Goal: Task Accomplishment & Management: Manage account settings

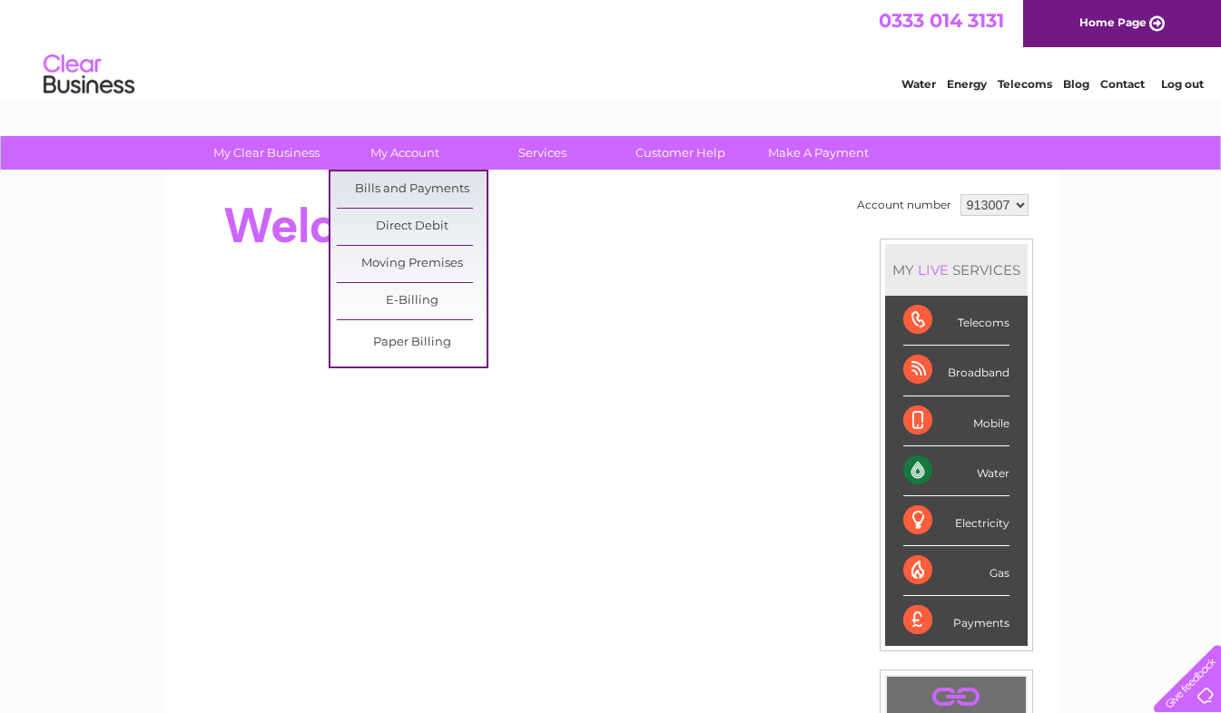
click at [405, 155] on link "My Account" at bounding box center [404, 153] width 150 height 34
click at [393, 186] on link "Bills and Payments" at bounding box center [412, 190] width 150 height 36
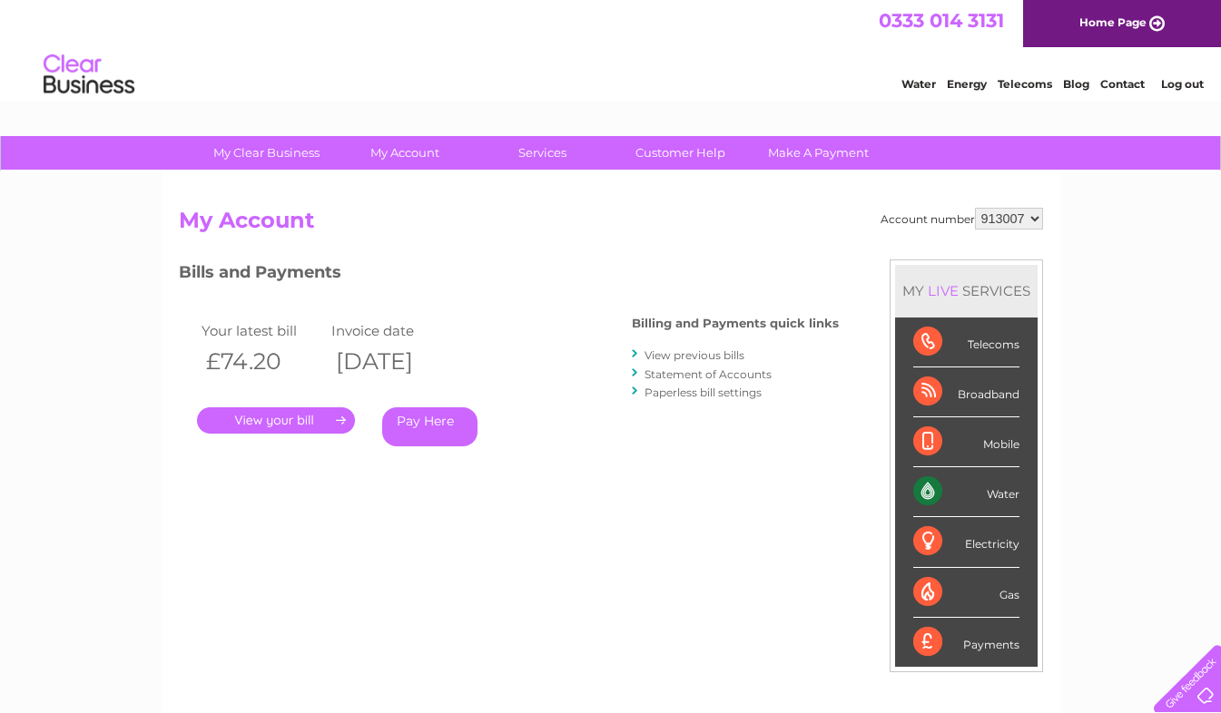
click at [1033, 210] on select "913007 914901" at bounding box center [1009, 219] width 68 height 22
select select "914901"
click at [975, 208] on select "913007 914901" at bounding box center [1009, 219] width 68 height 22
click at [288, 418] on link "." at bounding box center [276, 421] width 158 height 26
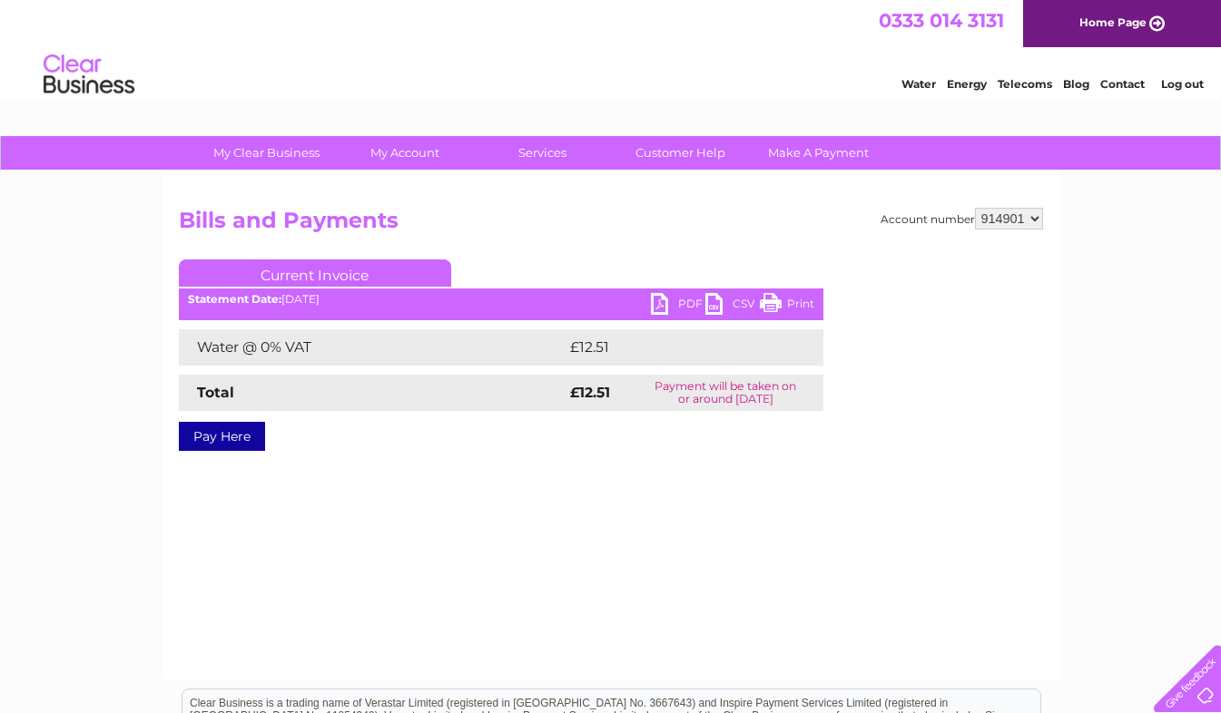
click at [680, 299] on link "PDF" at bounding box center [678, 306] width 54 height 26
